Goal: Check status: Check status

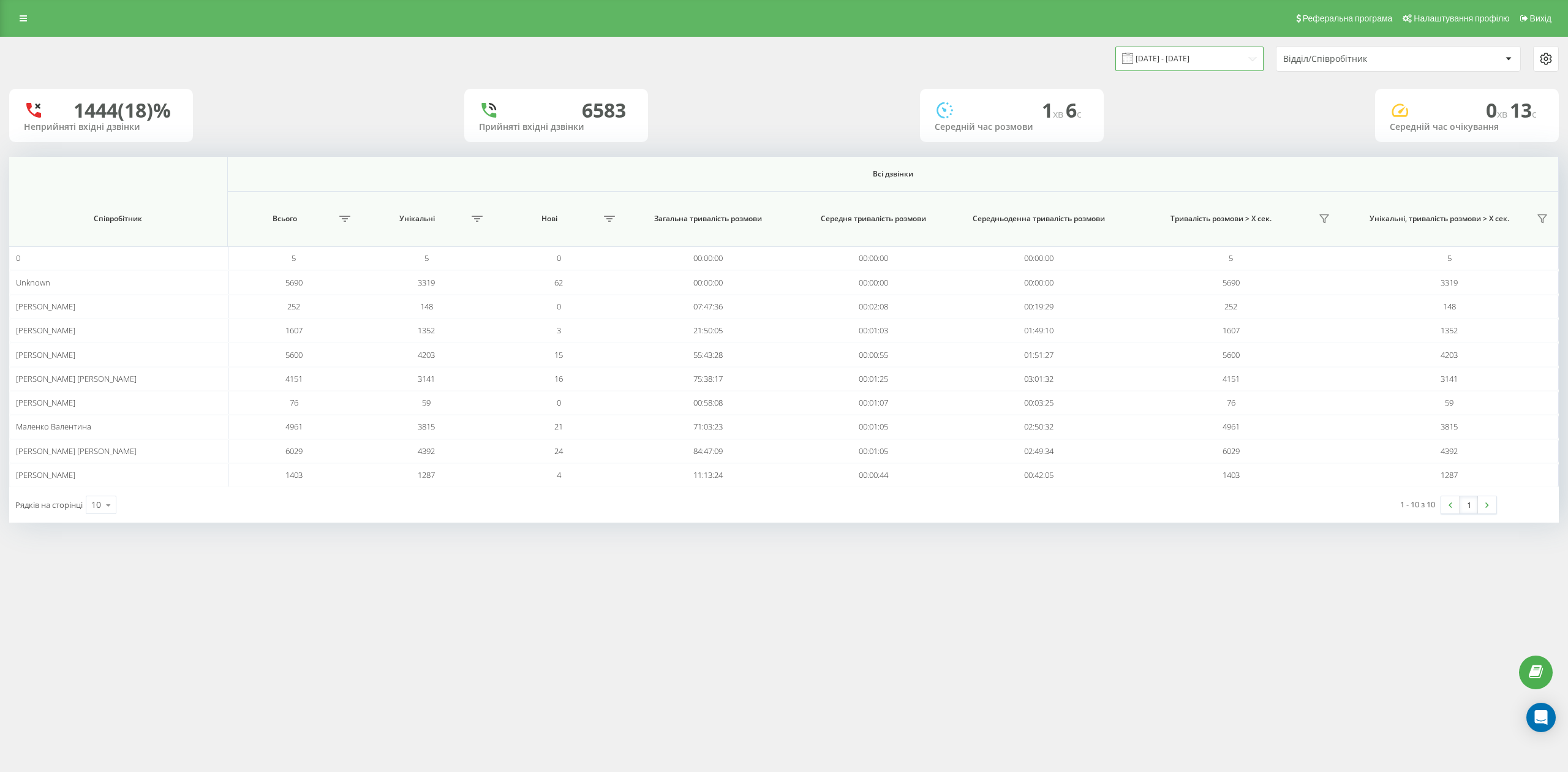
click at [1201, 62] on input "19.08.2025 - 19.09.2025" at bounding box center [1189, 58] width 148 height 24
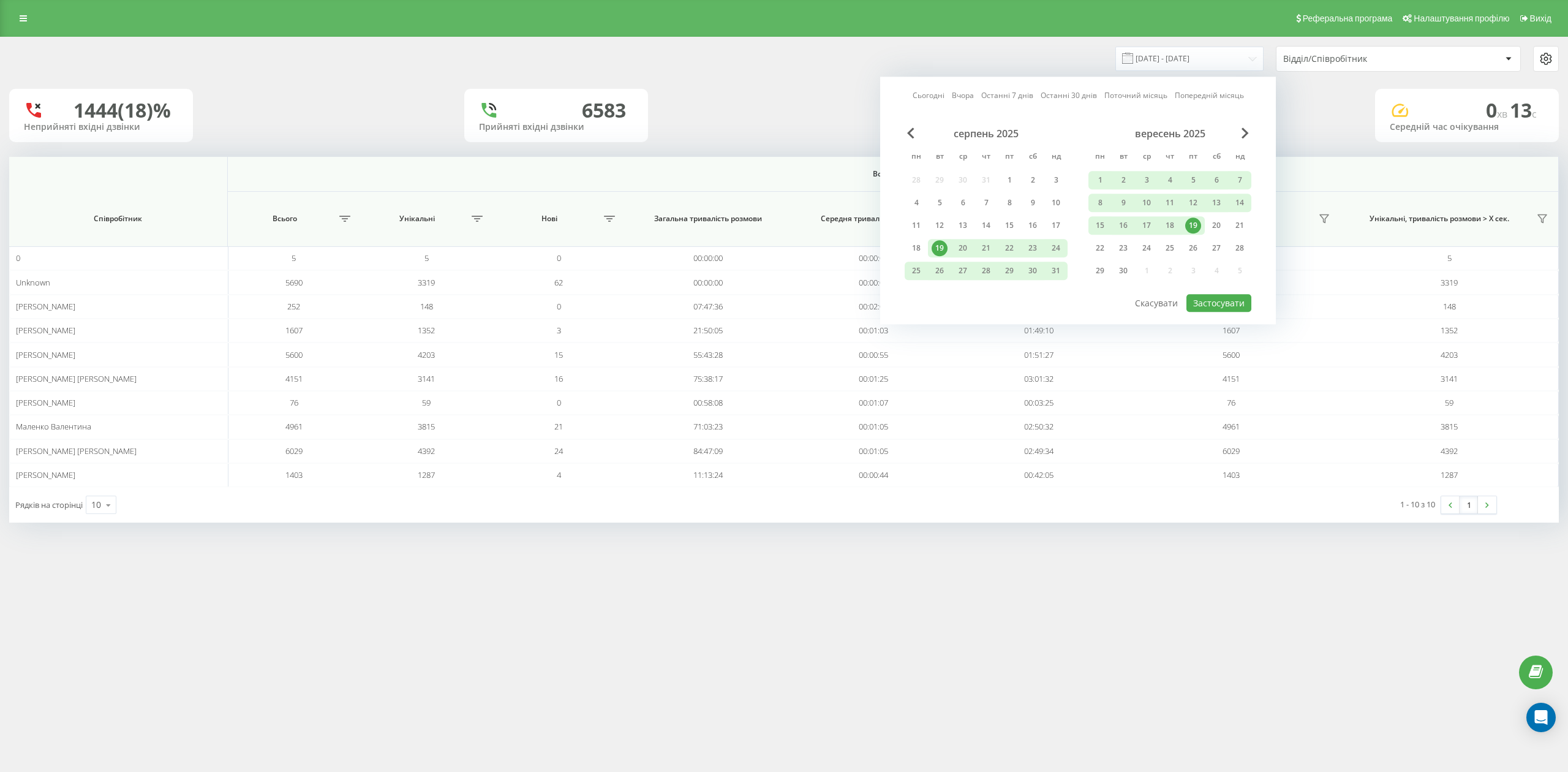
click at [1193, 225] on div "19" at bounding box center [1193, 225] width 16 height 16
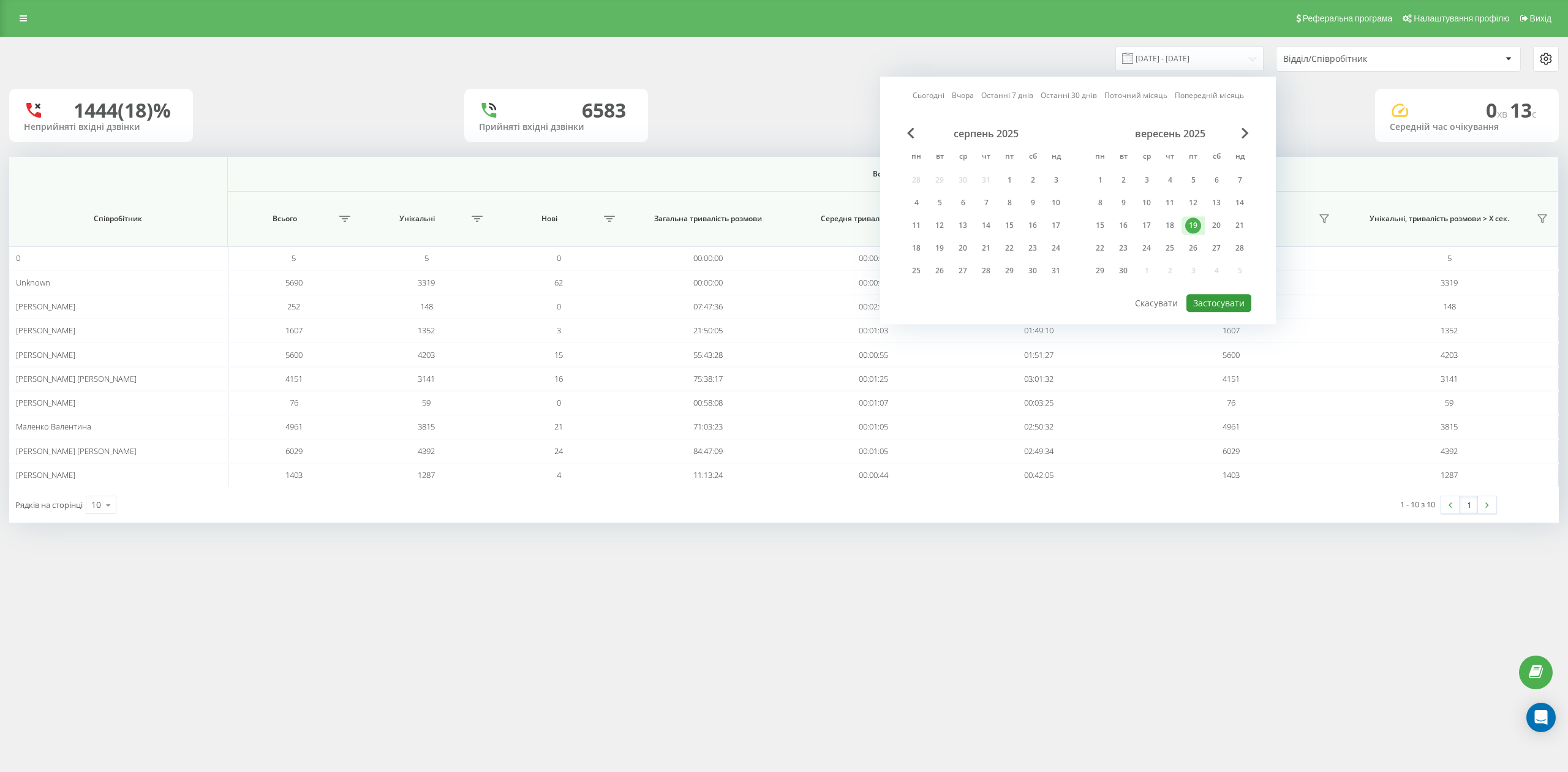
click at [1211, 308] on button "Застосувати" at bounding box center [1219, 303] width 65 height 18
type input "[DATE] - [DATE]"
